Goal: Task Accomplishment & Management: Manage account settings

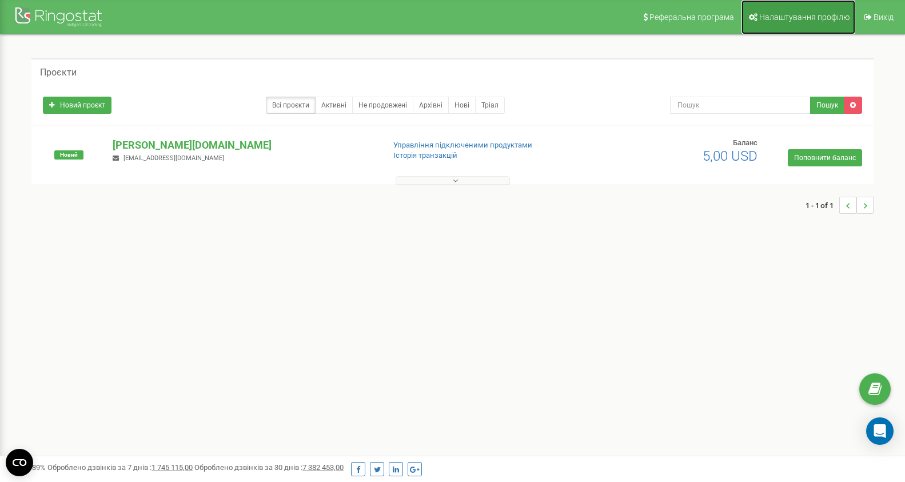
click at [798, 12] on link "Налаштування профілю" at bounding box center [799, 17] width 114 height 34
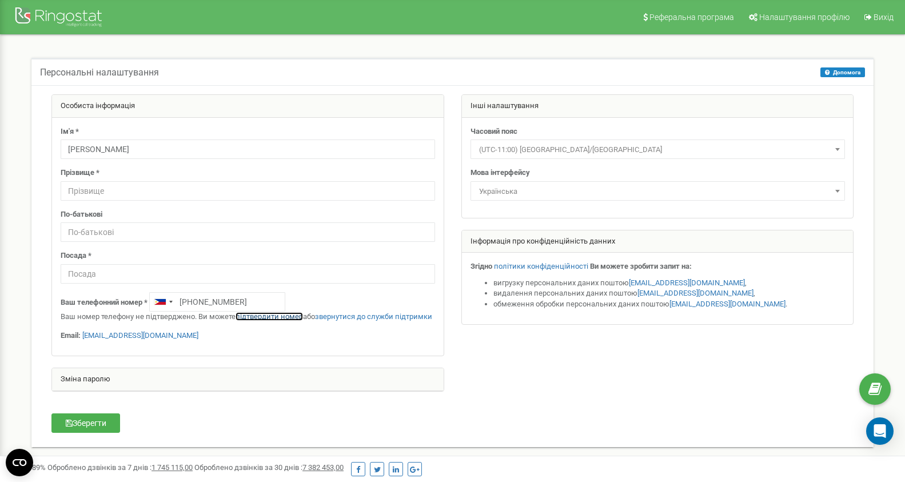
click at [272, 317] on link "підтвердити номер" at bounding box center [269, 316] width 67 height 9
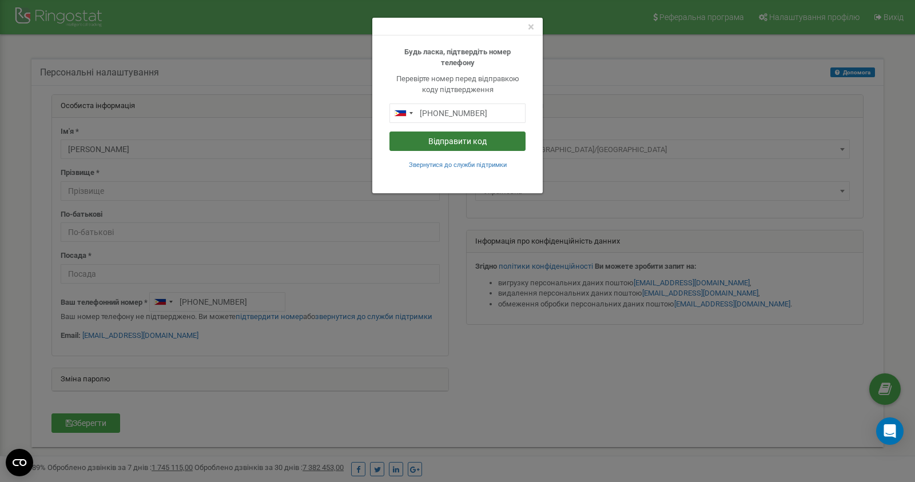
click at [453, 139] on button "Відправити код" at bounding box center [458, 141] width 136 height 19
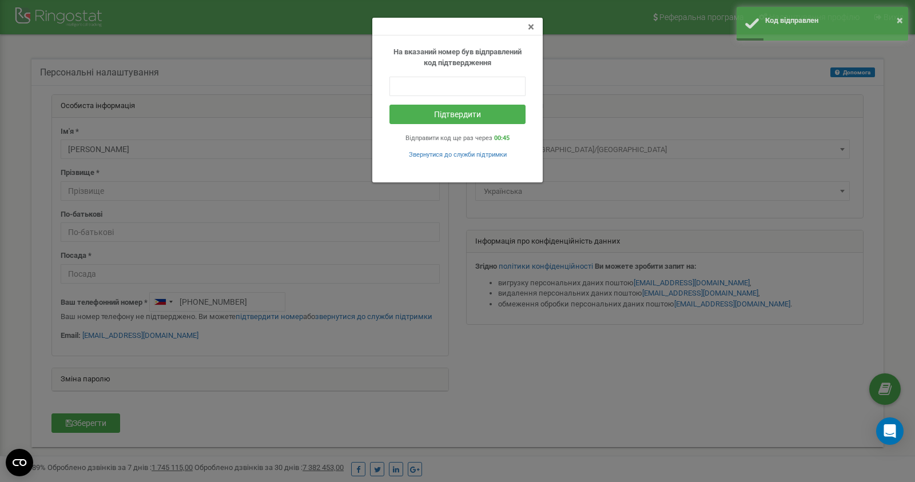
click at [531, 27] on span "×" at bounding box center [531, 27] width 6 height 14
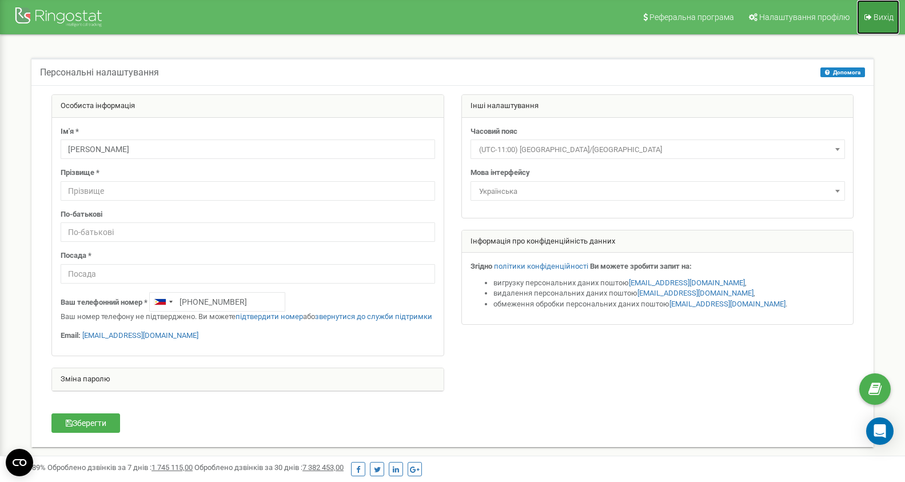
click at [871, 18] on icon at bounding box center [868, 17] width 7 height 8
